Goal: Check status: Check status

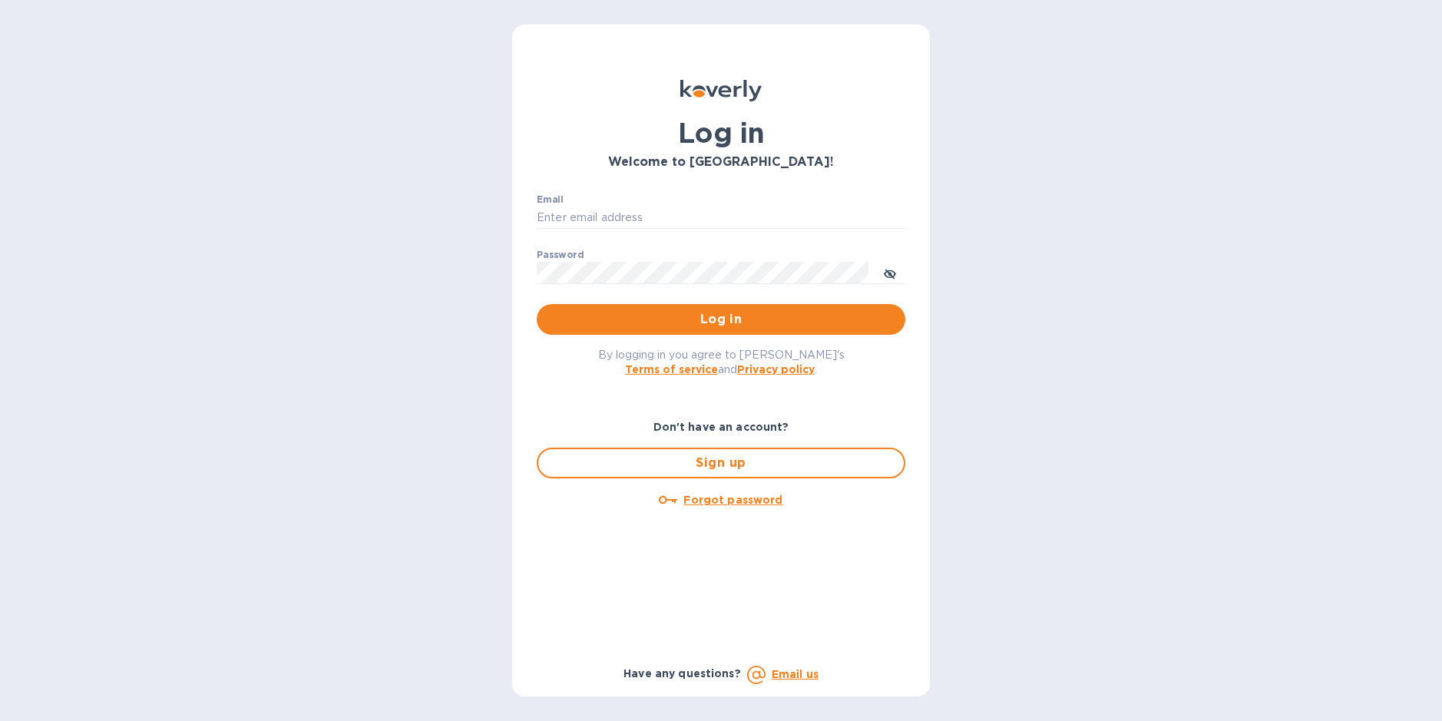
type input "[PERSON_NAME][EMAIL_ADDRESS][DOMAIN_NAME]"
click at [620, 293] on p "​" at bounding box center [721, 295] width 369 height 18
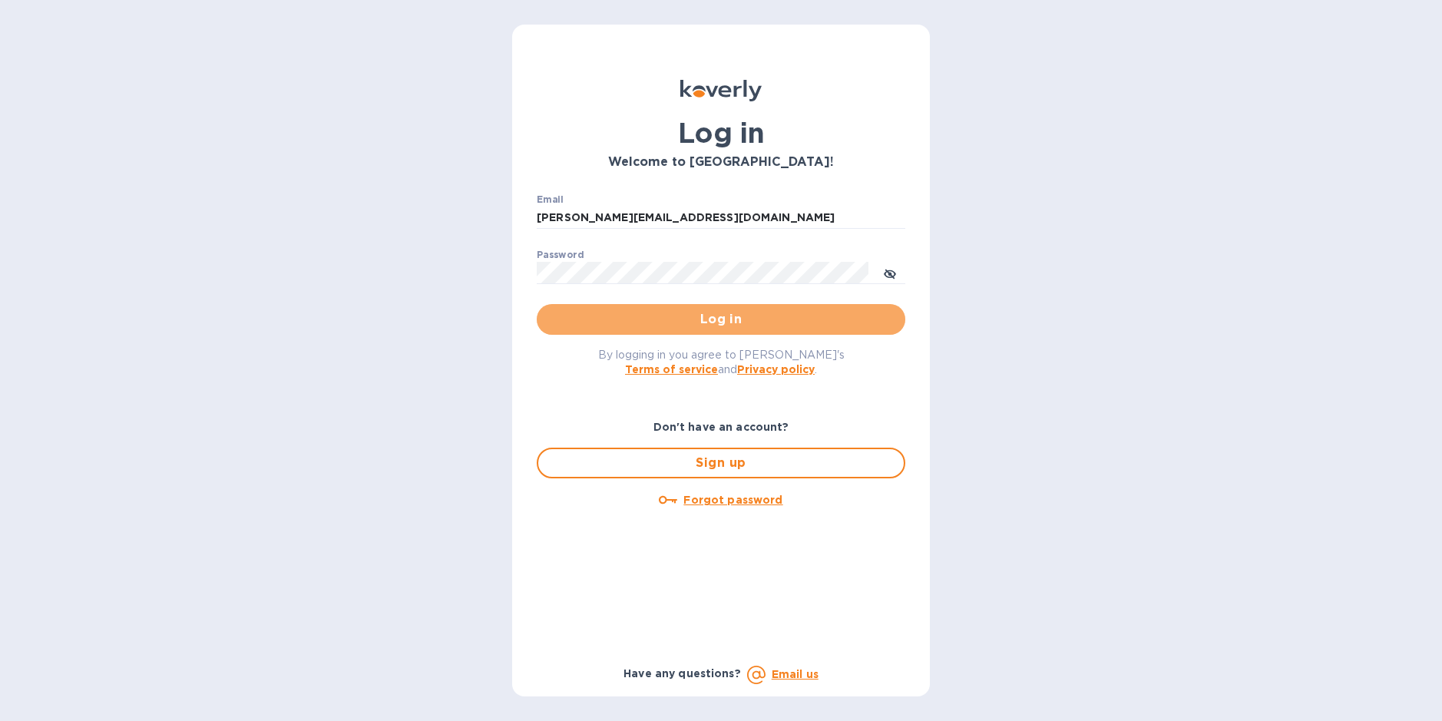
click at [645, 310] on span "Log in" at bounding box center [721, 319] width 344 height 18
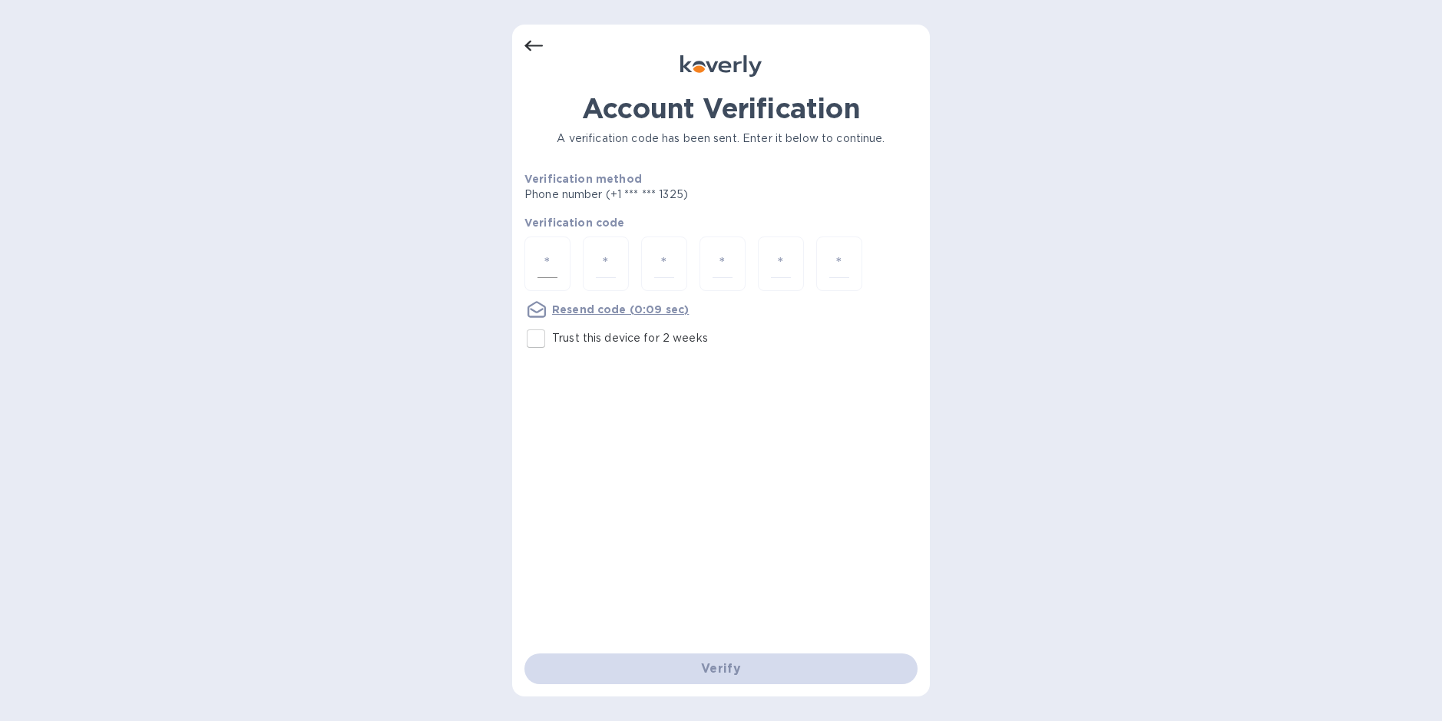
click at [542, 257] on input "number" at bounding box center [548, 264] width 20 height 28
type input "6"
type input "4"
type input "6"
type input "4"
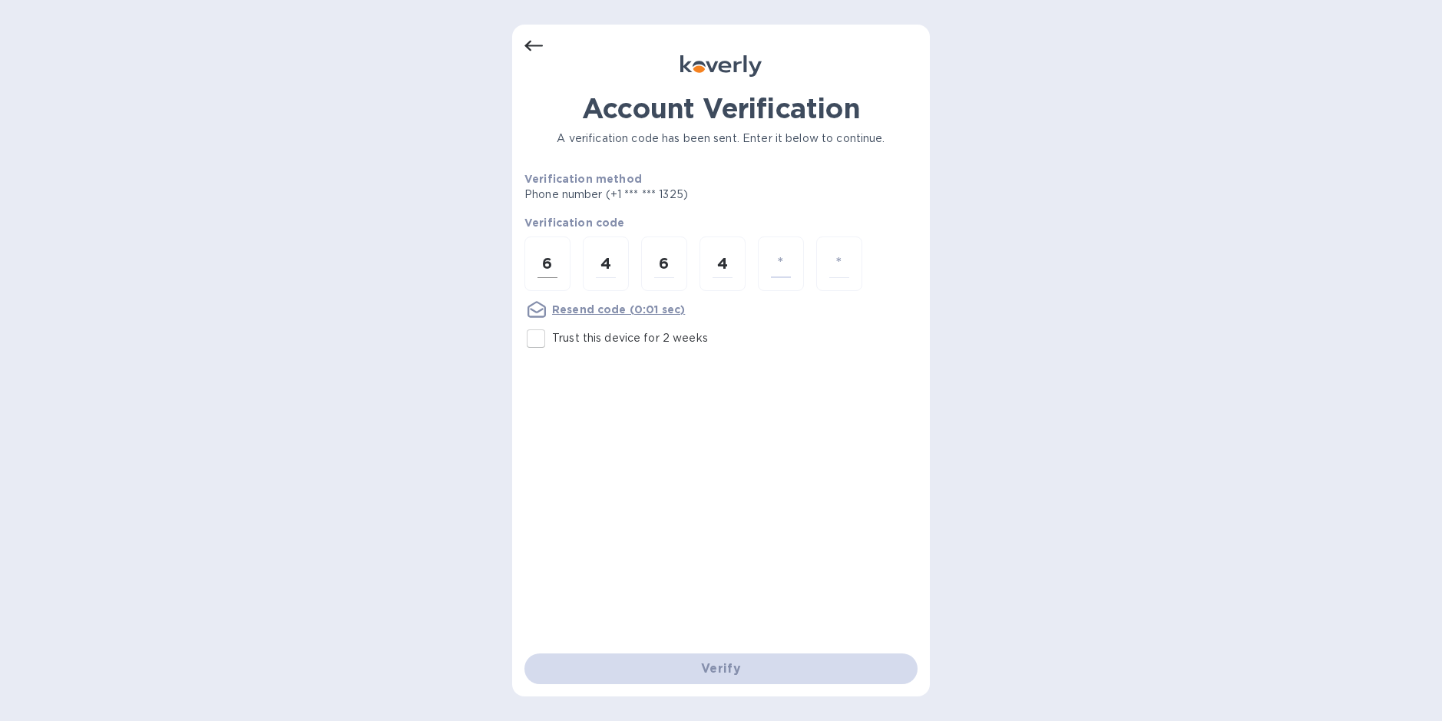
type input "2"
type input "3"
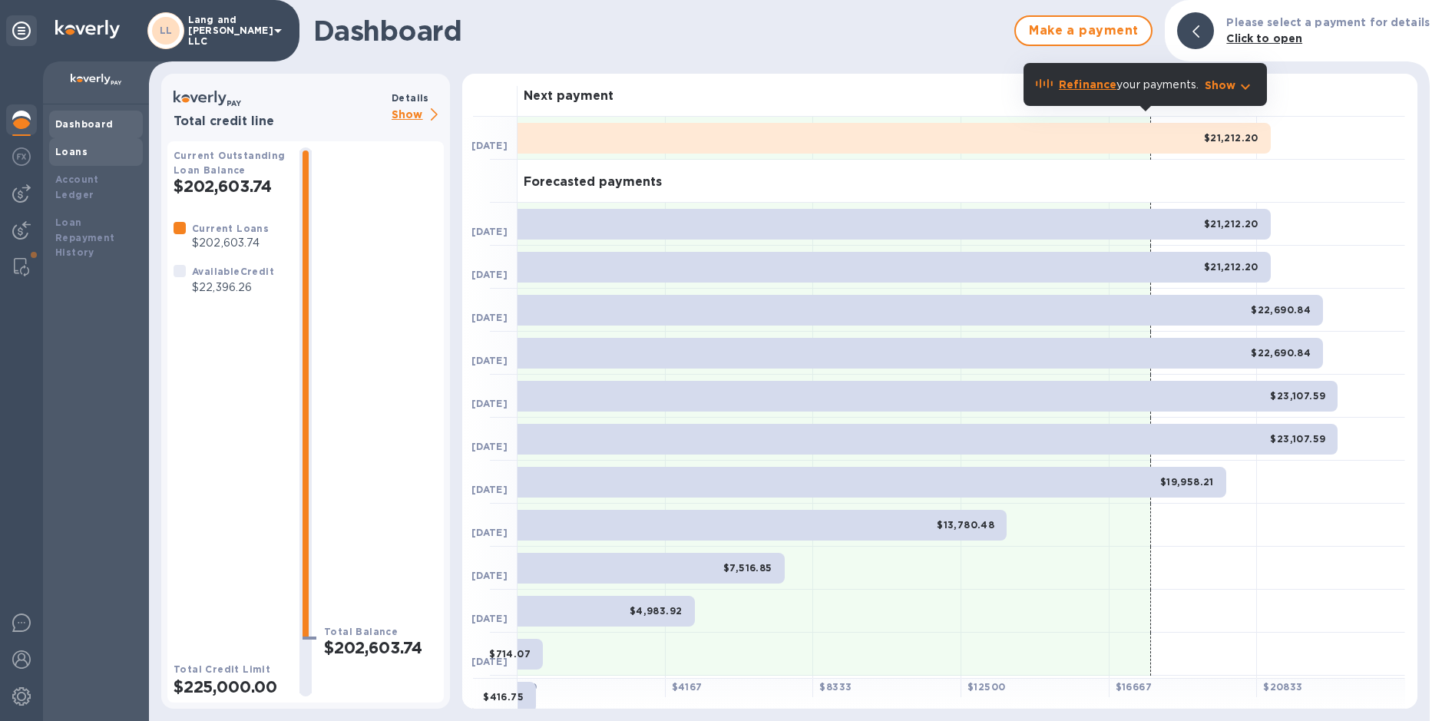
click at [92, 154] on div "Loans" at bounding box center [95, 151] width 81 height 15
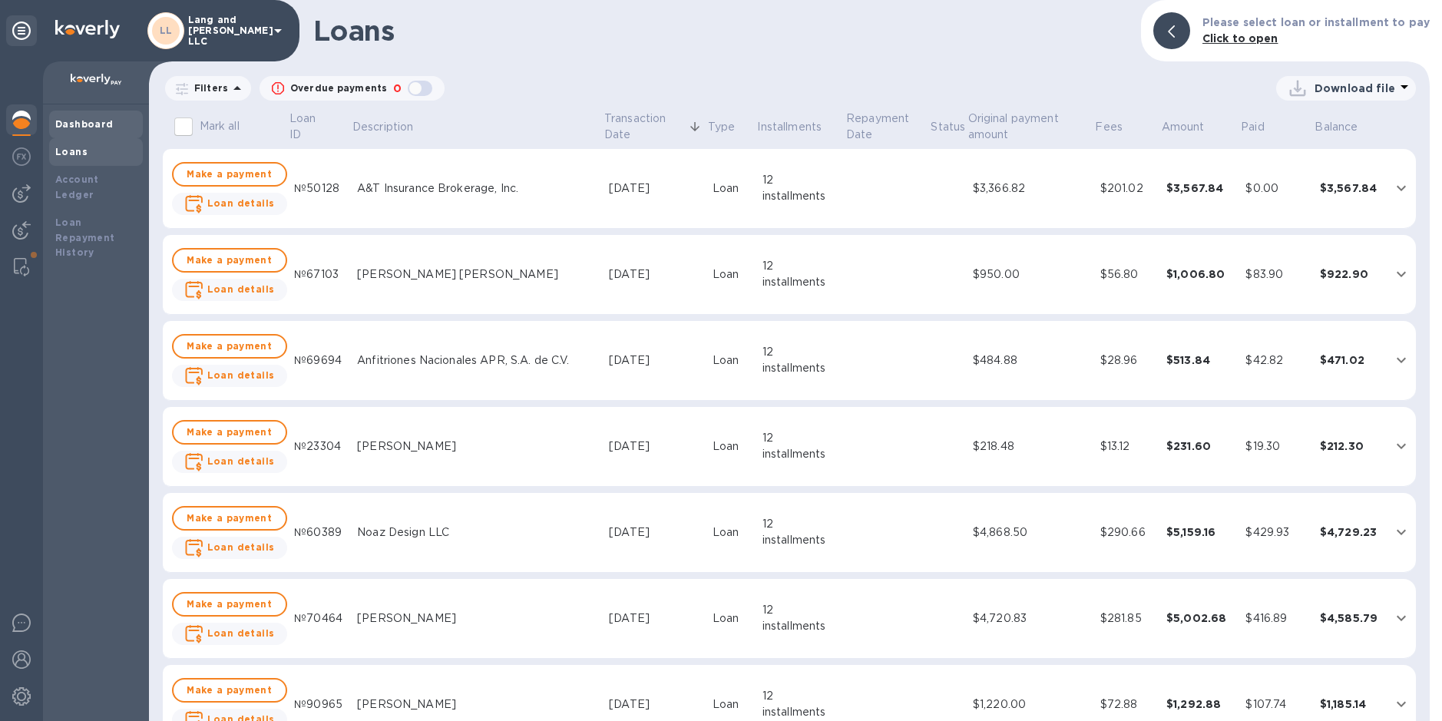
click at [89, 124] on b "Dashboard" at bounding box center [84, 124] width 58 height 12
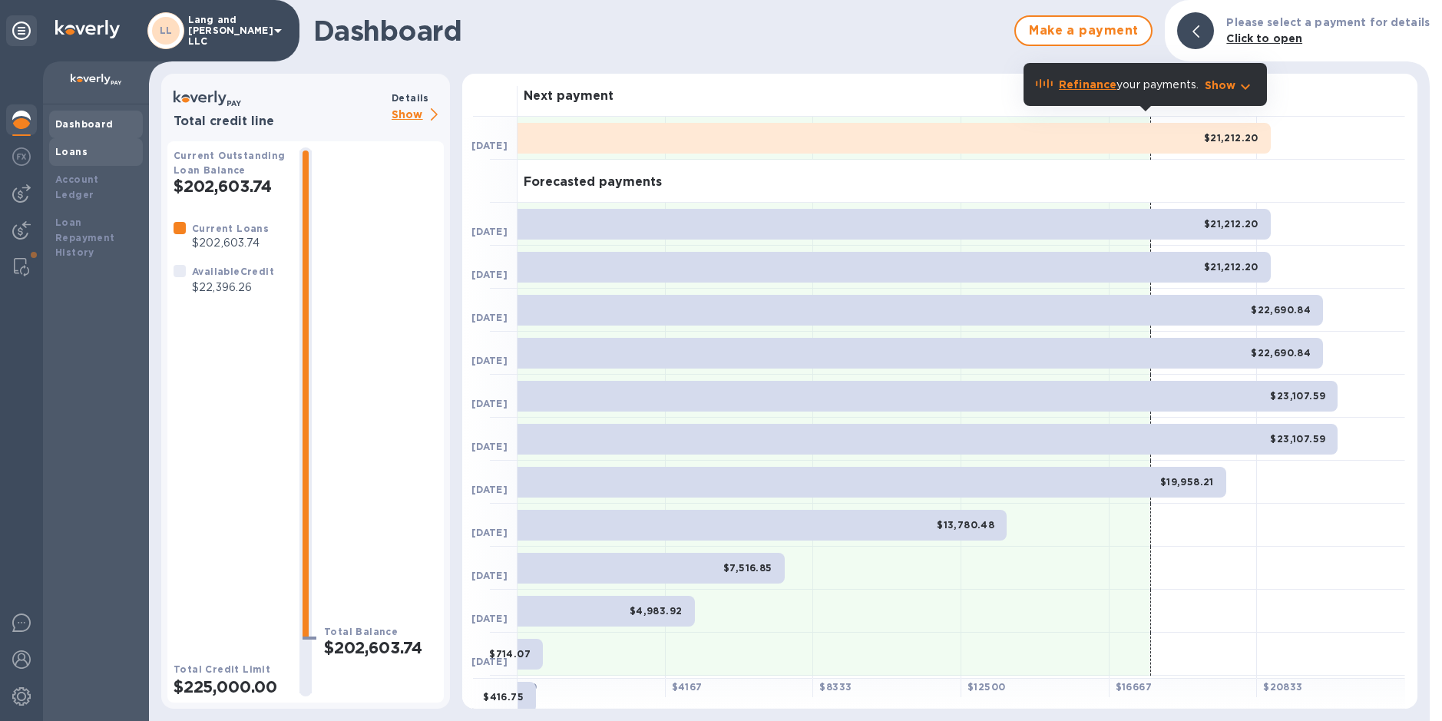
click at [68, 160] on div "Loans" at bounding box center [96, 152] width 94 height 28
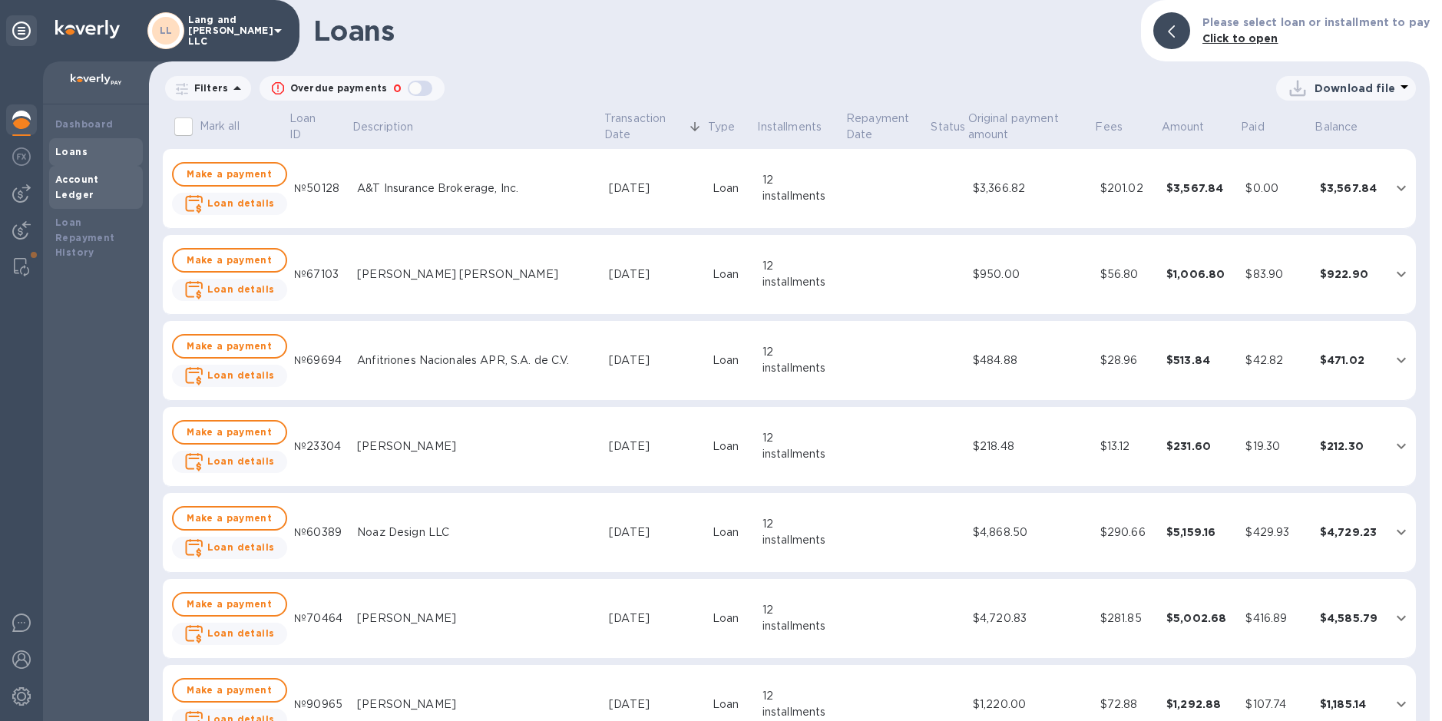
click at [70, 184] on b "Account Ledger" at bounding box center [77, 187] width 44 height 27
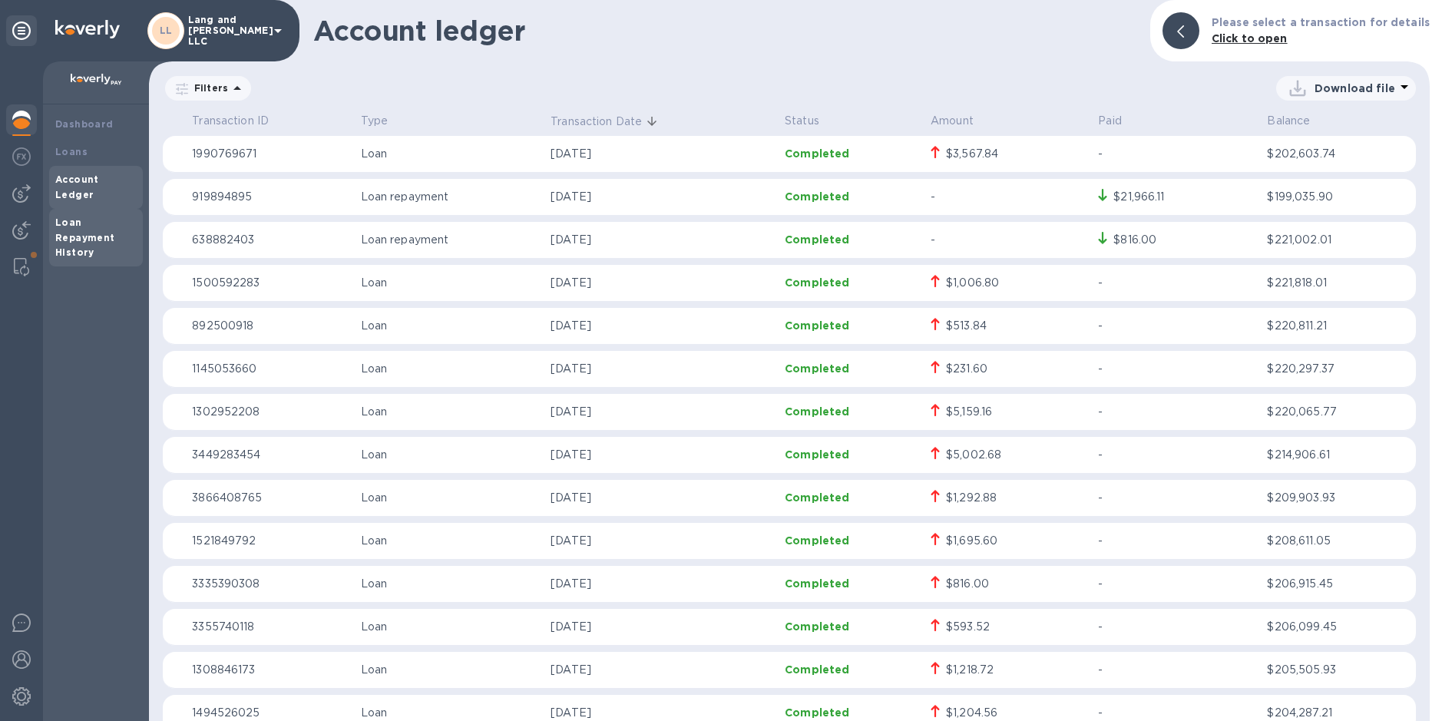
click at [74, 221] on b "Loan Repayment History" at bounding box center [85, 238] width 60 height 42
